Goal: Information Seeking & Learning: Compare options

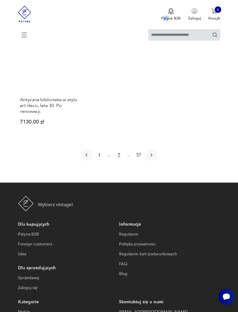
scroll to position [747, 0]
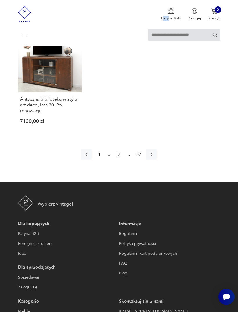
click at [154, 157] on icon "button" at bounding box center [152, 154] width 6 height 6
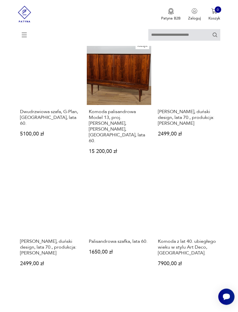
scroll to position [512, 0]
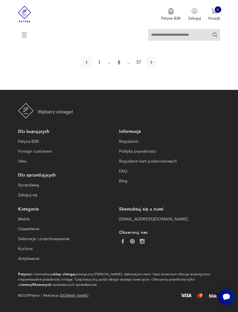
click at [154, 59] on icon "button" at bounding box center [152, 62] width 6 height 6
click at [154, 65] on icon "button" at bounding box center [152, 62] width 6 height 6
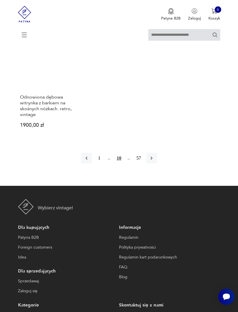
scroll to position [767, 0]
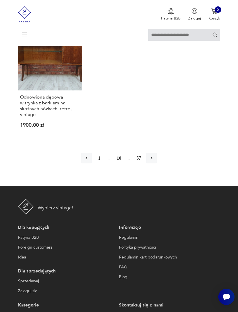
click at [154, 161] on icon "button" at bounding box center [152, 158] width 6 height 6
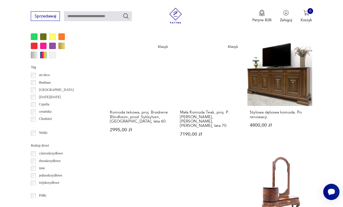
scroll to position [525, 0]
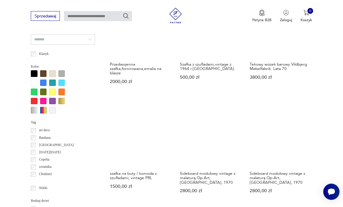
scroll to position [470, 0]
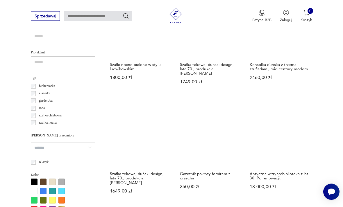
scroll to position [360, 0]
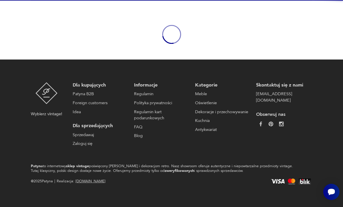
scroll to position [48, 0]
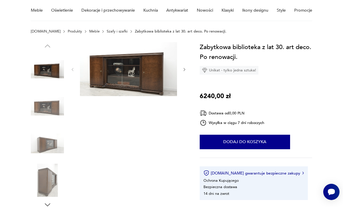
click at [183, 69] on icon "button" at bounding box center [184, 69] width 4 height 4
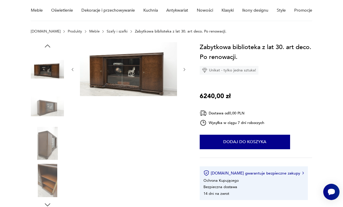
click at [182, 67] on icon "button" at bounding box center [184, 69] width 4 height 4
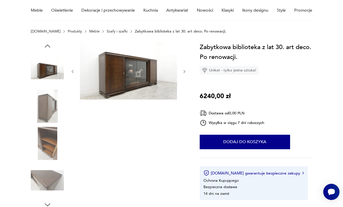
click at [182, 71] on icon "button" at bounding box center [184, 71] width 4 height 4
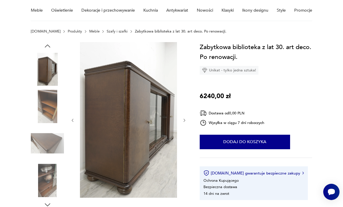
click at [186, 122] on icon "button" at bounding box center [184, 120] width 4 height 4
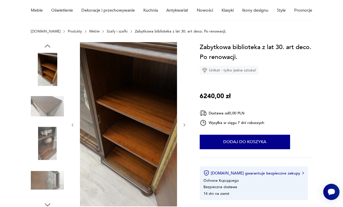
click at [185, 123] on icon "button" at bounding box center [184, 125] width 4 height 4
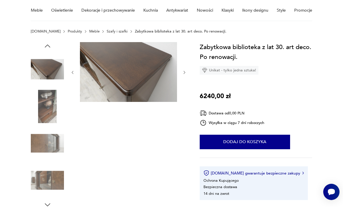
click at [184, 73] on icon "button" at bounding box center [184, 72] width 4 height 4
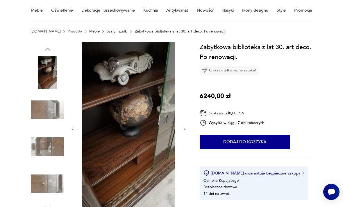
click at [186, 128] on icon "button" at bounding box center [184, 129] width 4 height 4
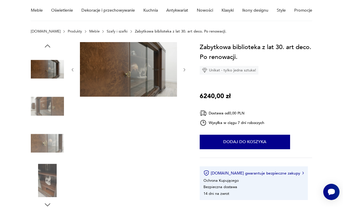
click at [182, 64] on div at bounding box center [128, 70] width 116 height 56
click at [182, 69] on icon "button" at bounding box center [184, 70] width 4 height 4
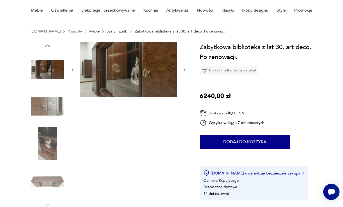
click at [180, 72] on div at bounding box center [128, 70] width 116 height 56
click at [186, 70] on icon "button" at bounding box center [184, 70] width 4 height 4
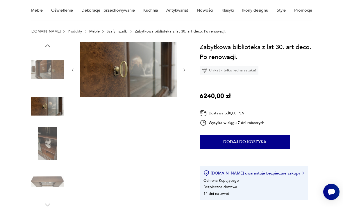
click at [186, 69] on icon "button" at bounding box center [184, 70] width 4 height 4
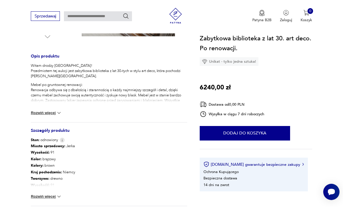
scroll to position [220, 0]
click at [43, 197] on button "Rozwiń więcej" at bounding box center [46, 196] width 31 height 6
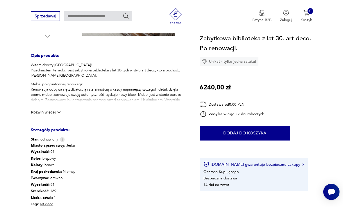
click at [39, 114] on button "Rozwiń więcej" at bounding box center [46, 112] width 31 height 6
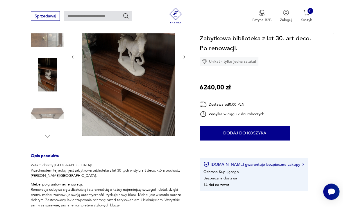
scroll to position [120, 0]
click at [40, 113] on img at bounding box center [47, 112] width 33 height 33
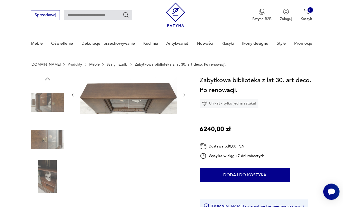
scroll to position [16, 0]
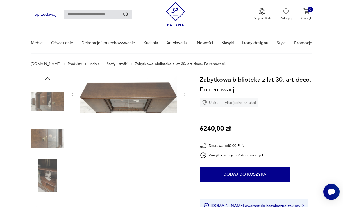
click at [183, 100] on div at bounding box center [128, 95] width 116 height 40
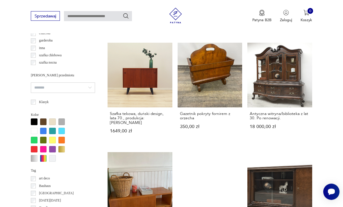
scroll to position [421, 0]
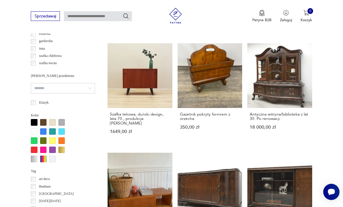
click at [160, 153] on link "Bieliźniarka/Komoda z [GEOGRAPHIC_DATA] 590,00 zł" at bounding box center [139, 203] width 65 height 101
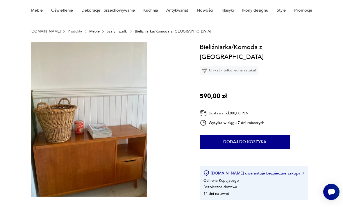
click at [174, 129] on div at bounding box center [109, 120] width 156 height 156
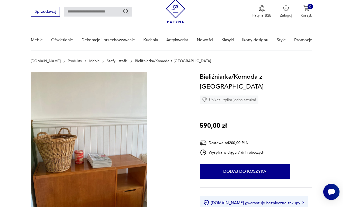
scroll to position [0, 0]
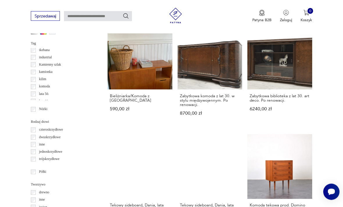
scroll to position [547, 0]
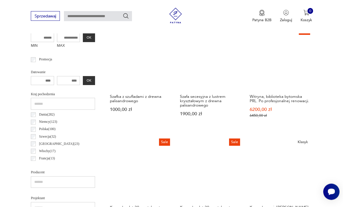
scroll to position [215, 0]
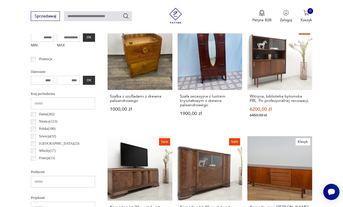
click at [66, 162] on div "Norwegia ( 12 )" at bounding box center [63, 165] width 64 height 7
click at [177, 150] on link "Sale Komoda z lat 30. w stylu art deco. Po profesjonalnej renowacji. 7950,00 zł…" at bounding box center [209, 189] width 65 height 107
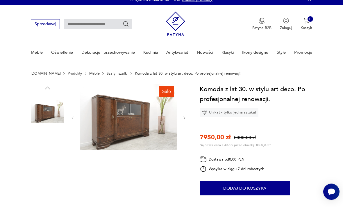
scroll to position [3, 0]
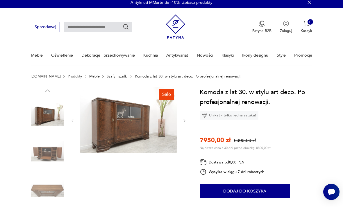
click at [184, 122] on icon "button" at bounding box center [184, 120] width 4 height 4
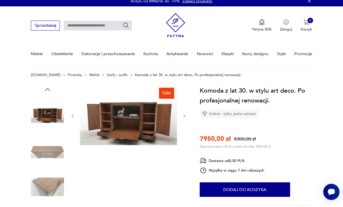
scroll to position [6, 0]
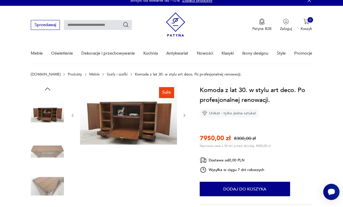
click at [123, 118] on img at bounding box center [128, 115] width 97 height 60
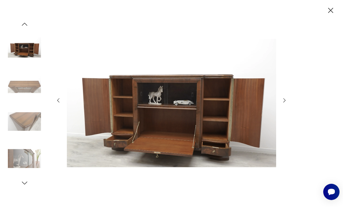
click at [238, 12] on icon "button" at bounding box center [330, 10] width 5 height 5
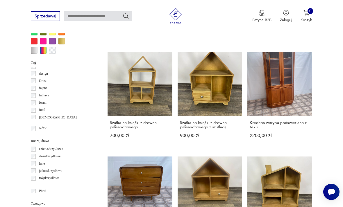
scroll to position [60, 0]
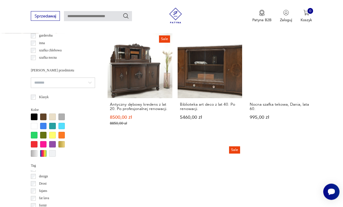
scroll to position [426, 0]
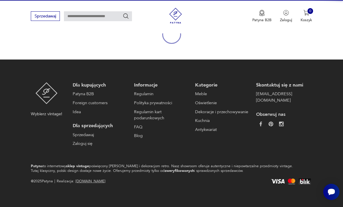
scroll to position [48, 0]
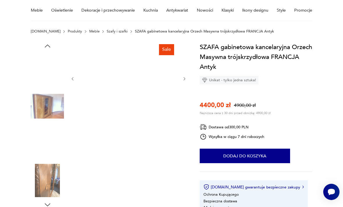
click at [53, 168] on img at bounding box center [47, 180] width 33 height 33
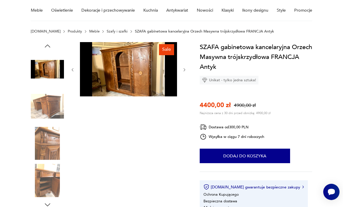
click at [22, 127] on section "Sale Opis produktu Szafa gabinetowa / kancelaryjna Masywna trójskrzydłowa, wyko…" at bounding box center [171, 210] width 343 height 337
click at [26, 125] on section "Sale Opis produktu Szafa gabinetowa / kancelaryjna Masywna trójskrzydłowa, wyko…" at bounding box center [171, 210] width 343 height 337
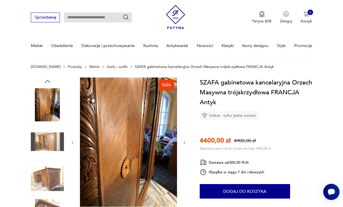
scroll to position [12, 0]
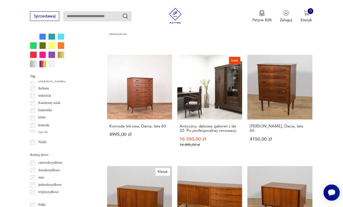
scroll to position [515, 0]
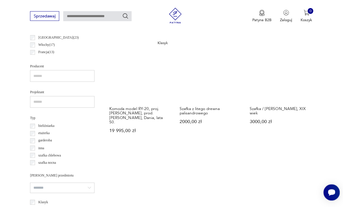
scroll to position [322, 0]
